Goal: Subscribe to service/newsletter

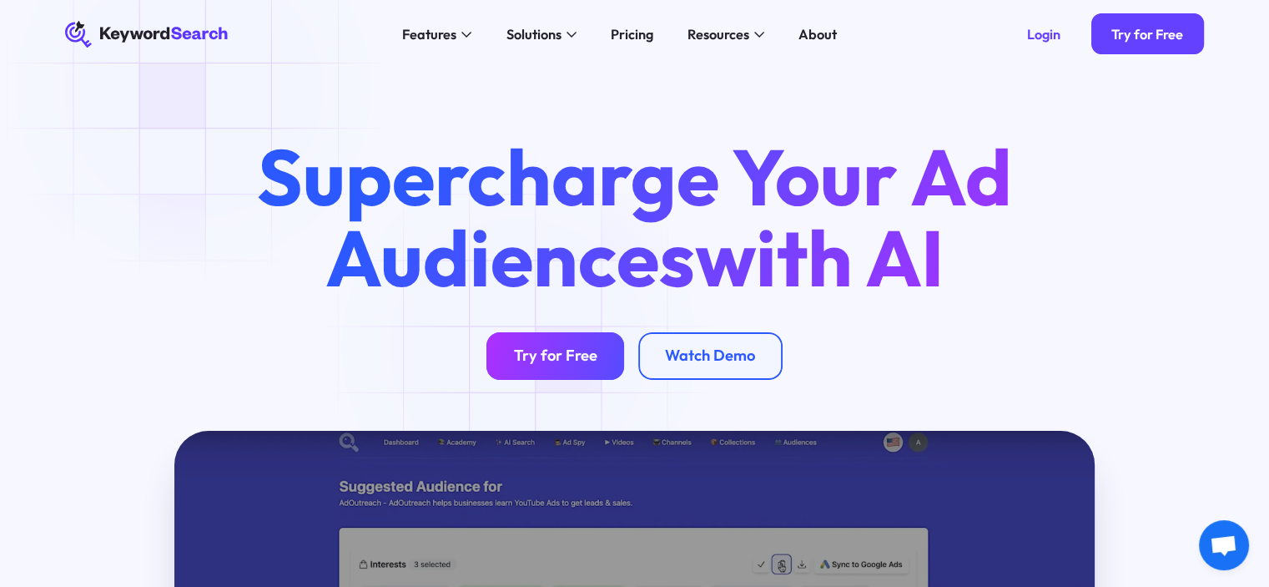
click at [524, 347] on div "Try for Free" at bounding box center [555, 355] width 83 height 19
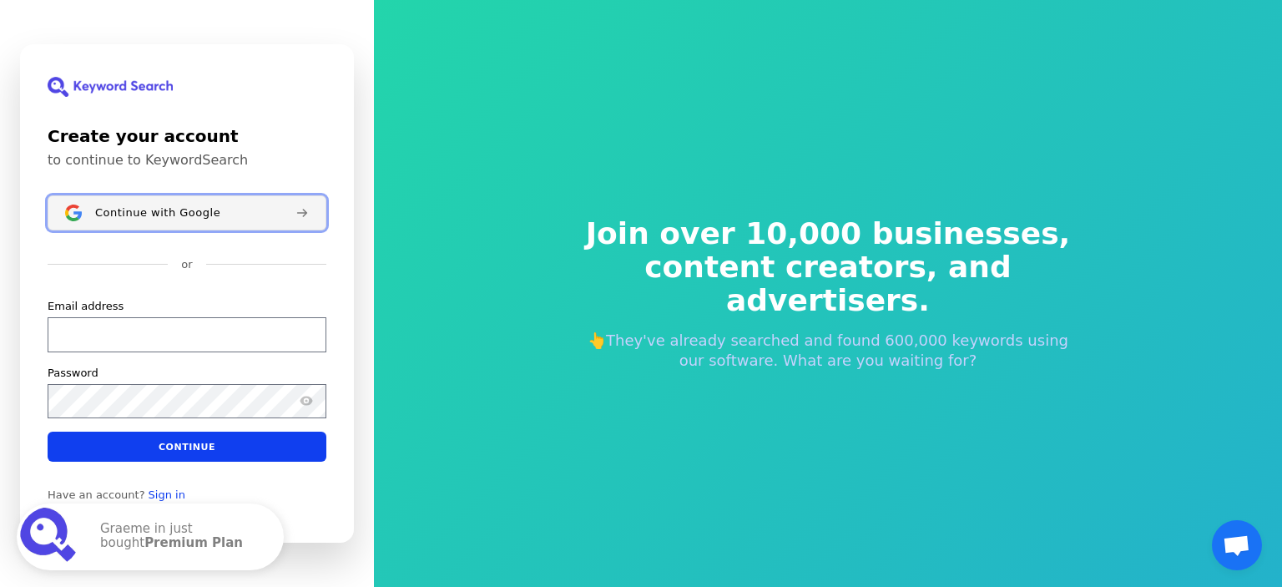
click at [286, 224] on button "Continue with Google" at bounding box center [187, 212] width 279 height 35
click at [286, 224] on div "Continue with Google" at bounding box center [187, 212] width 279 height 35
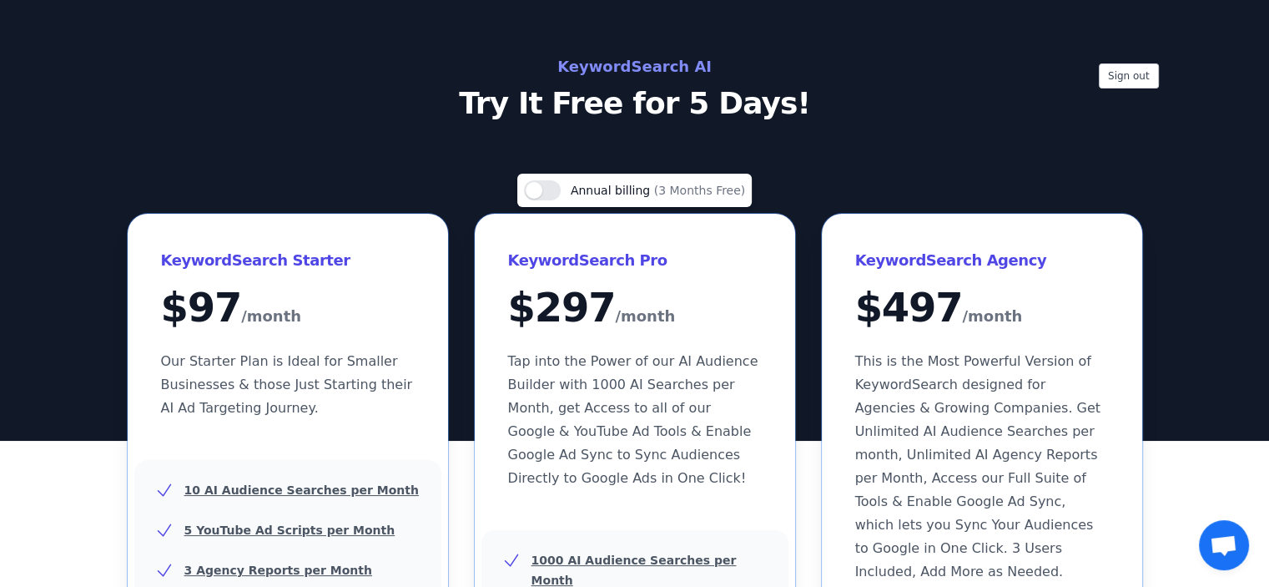
click at [566, 187] on div "Use setting Annual billing (3 Months Free)" at bounding box center [634, 190] width 221 height 20
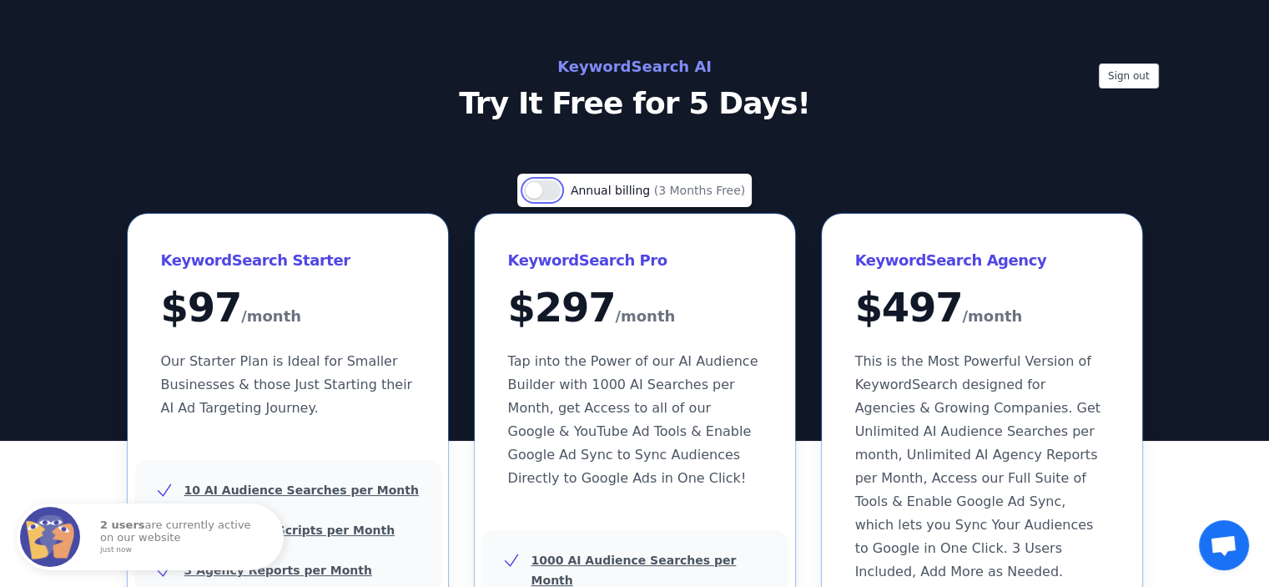
click at [555, 188] on button "Use setting" at bounding box center [542, 190] width 37 height 20
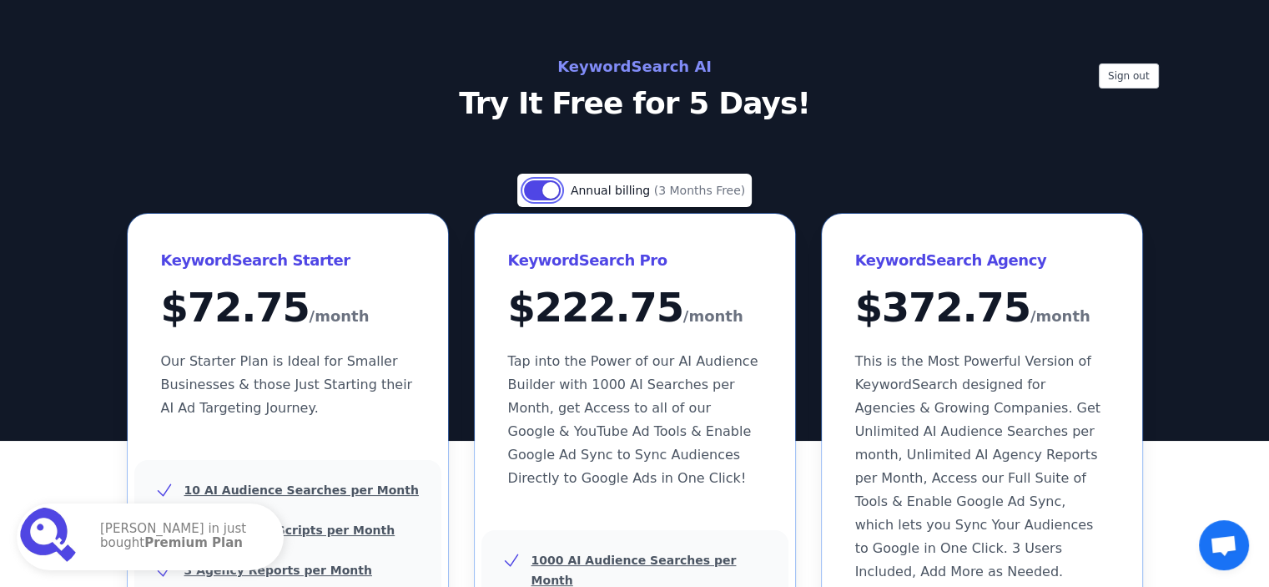
click at [555, 188] on button "Use setting" at bounding box center [542, 190] width 37 height 20
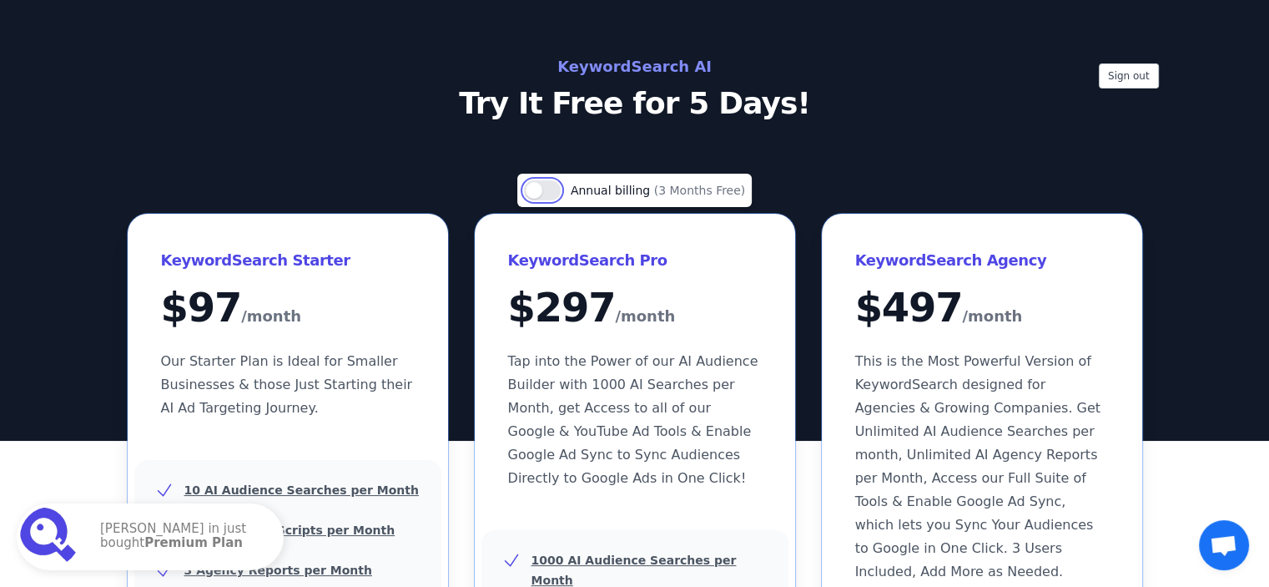
click at [555, 188] on button "Use setting" at bounding box center [542, 190] width 37 height 20
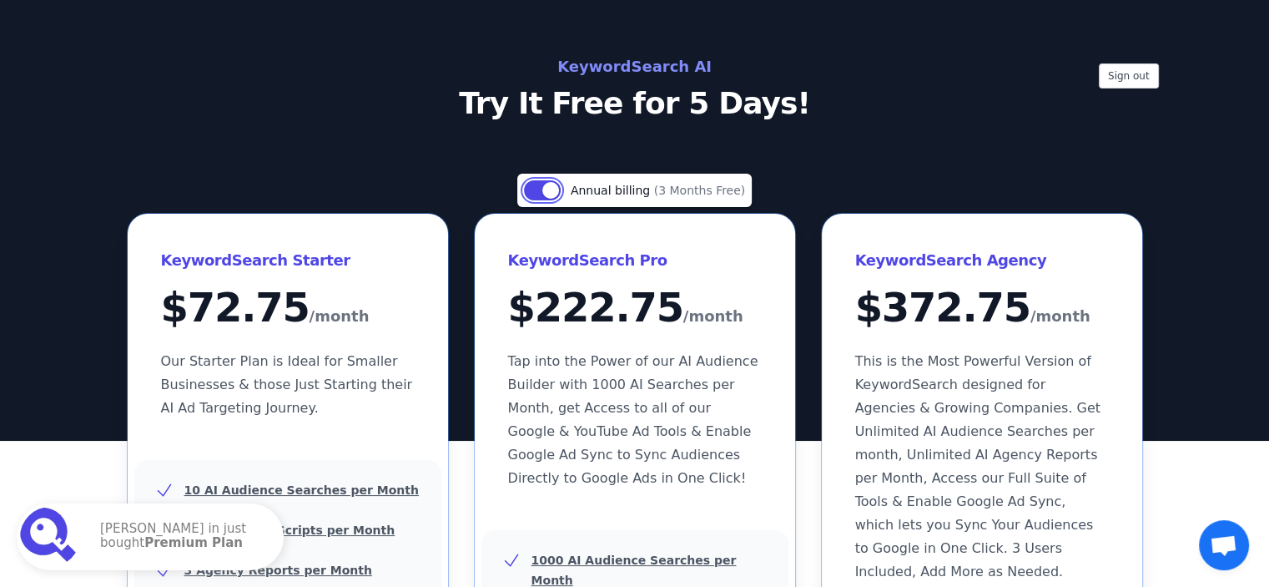
click at [554, 188] on button "Use setting" at bounding box center [542, 190] width 37 height 20
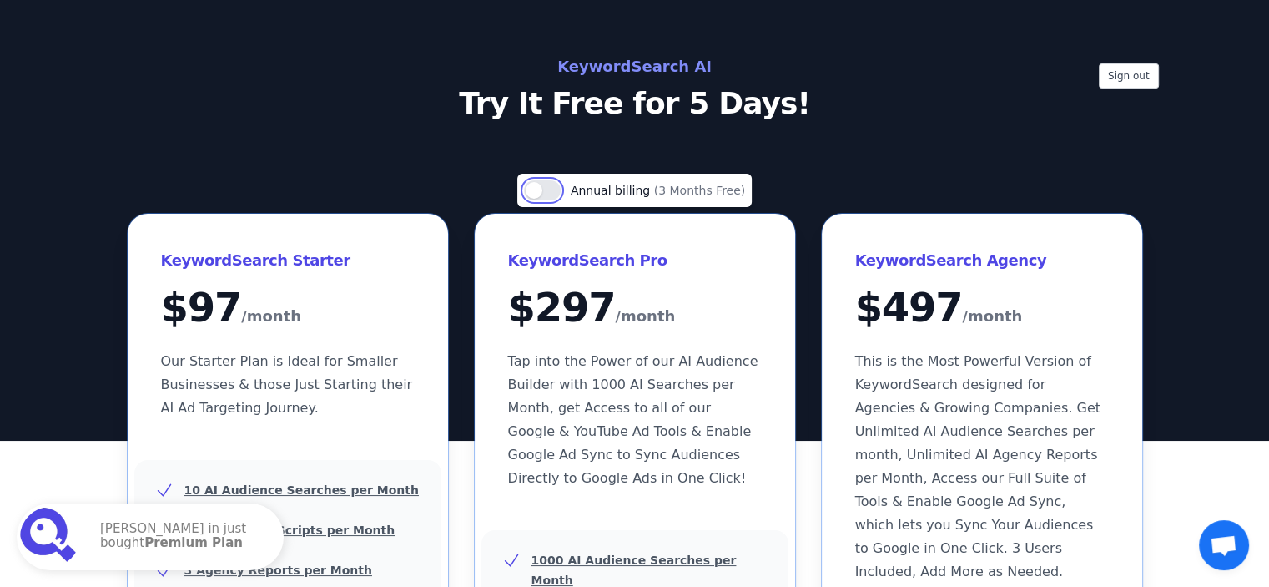
click at [554, 188] on button "Use setting" at bounding box center [542, 190] width 37 height 20
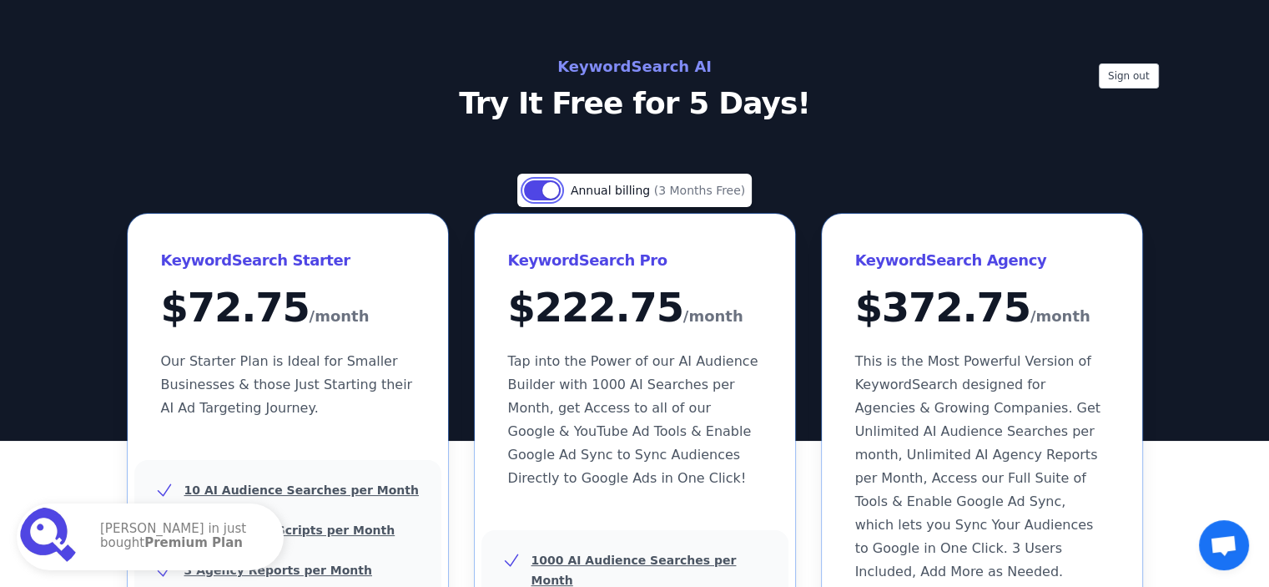
click at [554, 188] on button "Use setting" at bounding box center [542, 190] width 37 height 20
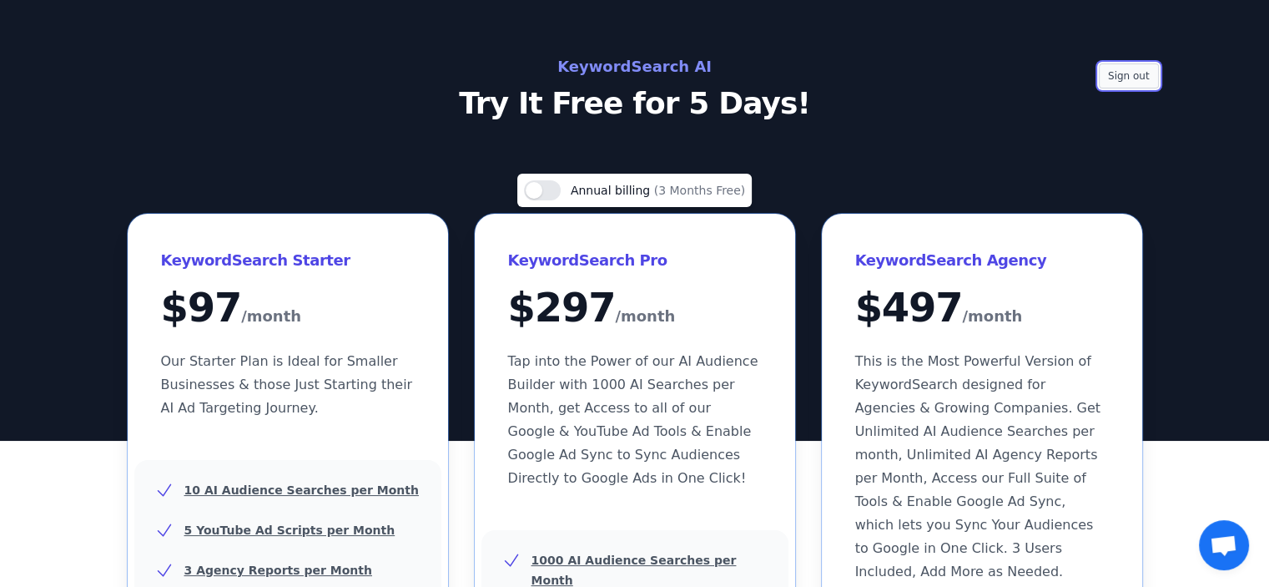
click at [1108, 77] on button "Sign out" at bounding box center [1129, 75] width 60 height 25
